Goal: Task Accomplishment & Management: Use online tool/utility

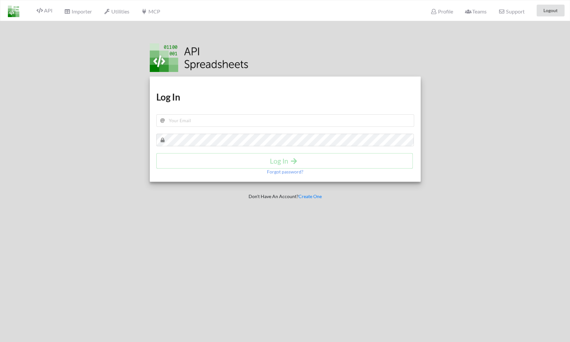
click at [248, 131] on div "Download hidden Download hidden Log In Log In Forgot password?" at bounding box center [285, 129] width 271 height 105
click at [255, 125] on input "text" at bounding box center [285, 120] width 258 height 12
type input "[EMAIL_ADDRESS][PERSON_NAME][DOMAIN_NAME]"
click at [201, 158] on h4 "Log In" at bounding box center [284, 161] width 243 height 8
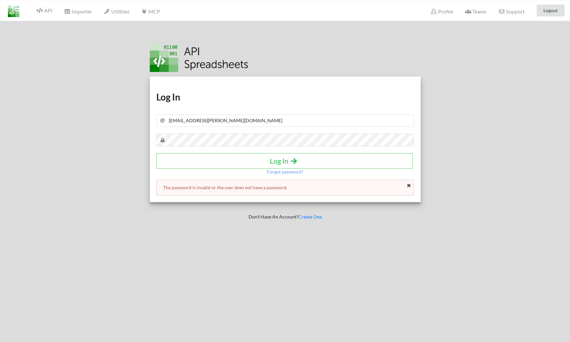
click at [212, 147] on div "Download hidden Download hidden Log In [EMAIL_ADDRESS][PERSON_NAME][DOMAIN_NAME…" at bounding box center [285, 140] width 271 height 126
click at [208, 162] on h4 "Log In" at bounding box center [284, 161] width 243 height 8
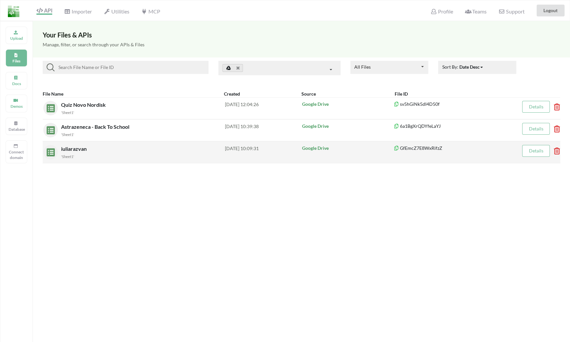
click at [81, 151] on span "iuliarazvan" at bounding box center [74, 149] width 27 height 6
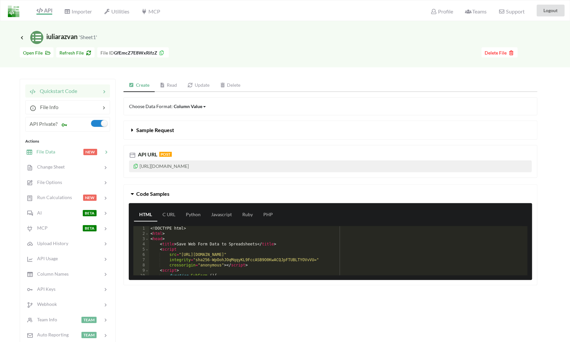
click at [74, 152] on div at bounding box center [69, 152] width 28 height 8
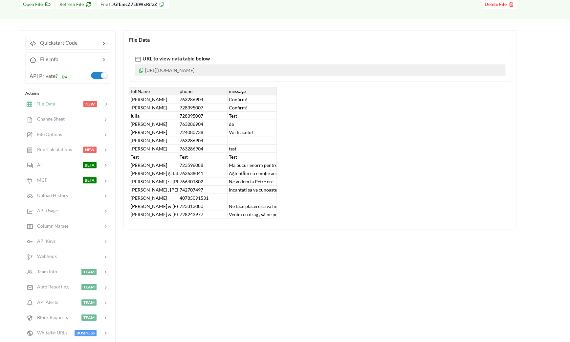
scroll to position [55, 0]
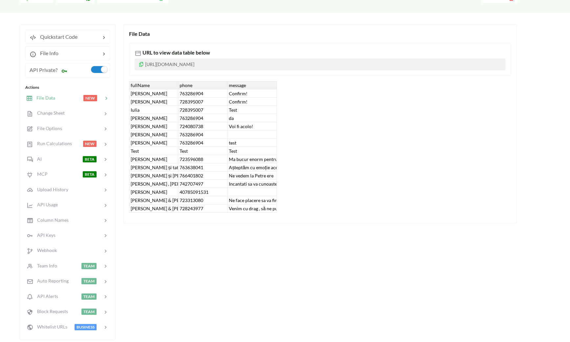
click at [224, 208] on div "728243977" at bounding box center [202, 208] width 49 height 8
click at [242, 201] on div "Ne face placere sa va fim alaturi in ziua voastra speciala 🤍 Ana&Serban" at bounding box center [252, 200] width 49 height 8
